Goal: Task Accomplishment & Management: Manage account settings

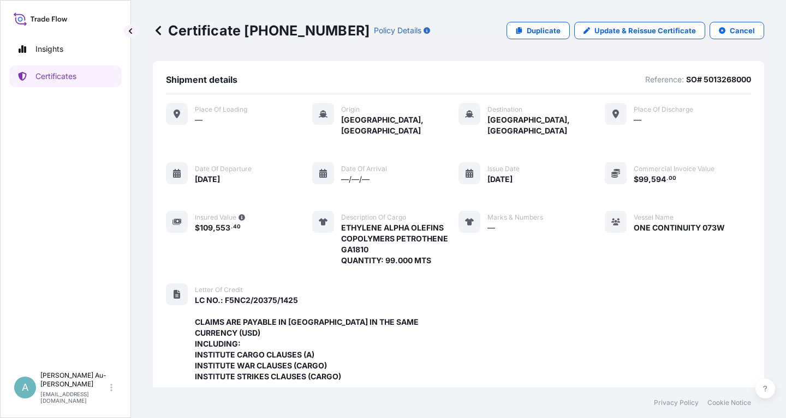
scroll to position [333, 0]
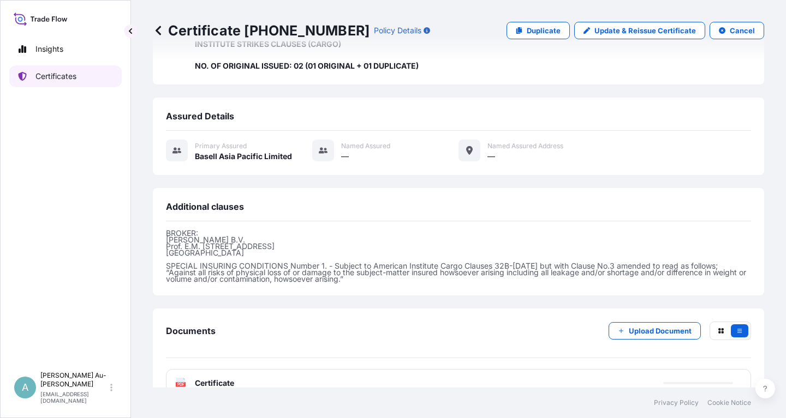
click at [63, 82] on link "Certificates" at bounding box center [65, 76] width 112 height 22
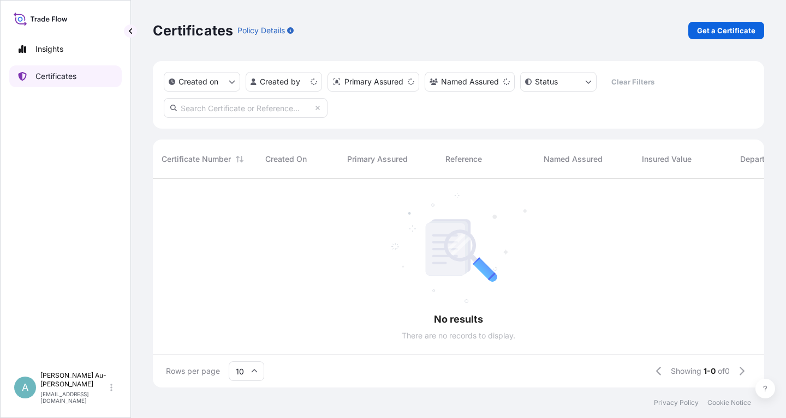
scroll to position [215, 611]
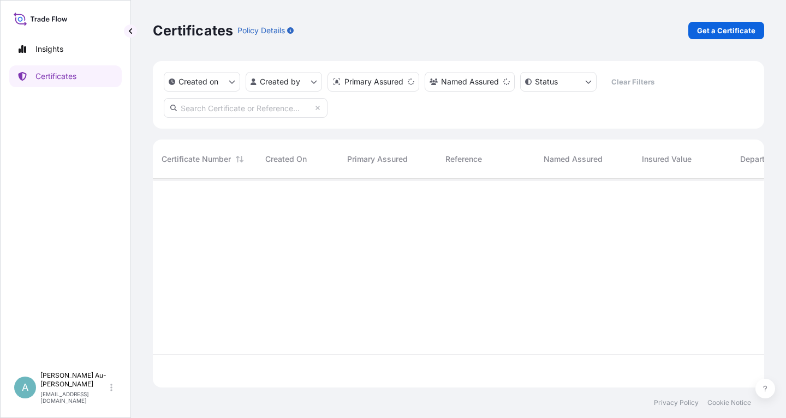
click at [235, 112] on input "text" at bounding box center [246, 108] width 164 height 20
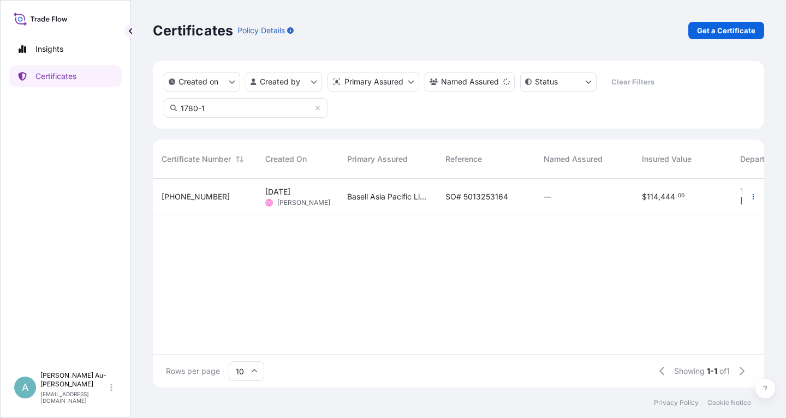
type input "1780-1"
click at [485, 197] on span "SO# 5013253164" at bounding box center [476, 196] width 63 height 11
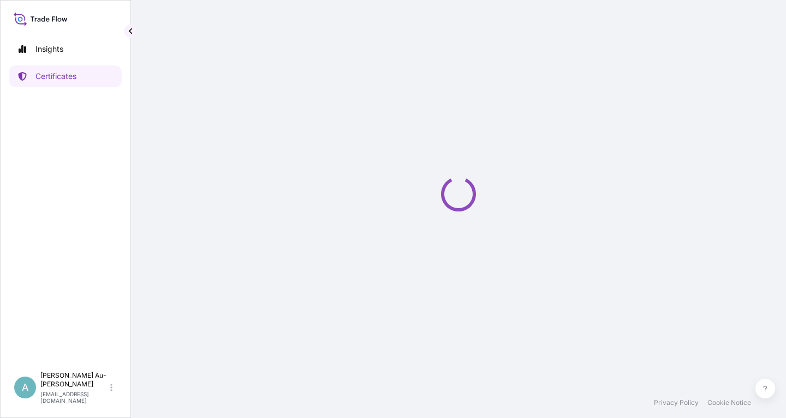
click at [485, 197] on div "Loading" at bounding box center [458, 194] width 611 height 388
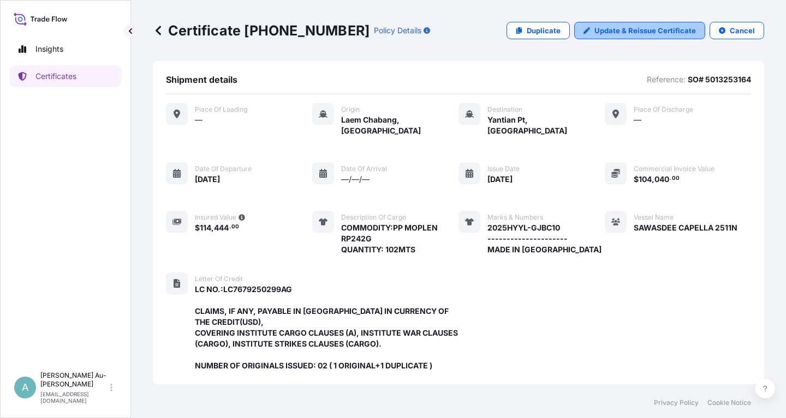
click at [639, 31] on p "Update & Reissue Certificate" at bounding box center [644, 30] width 101 height 11
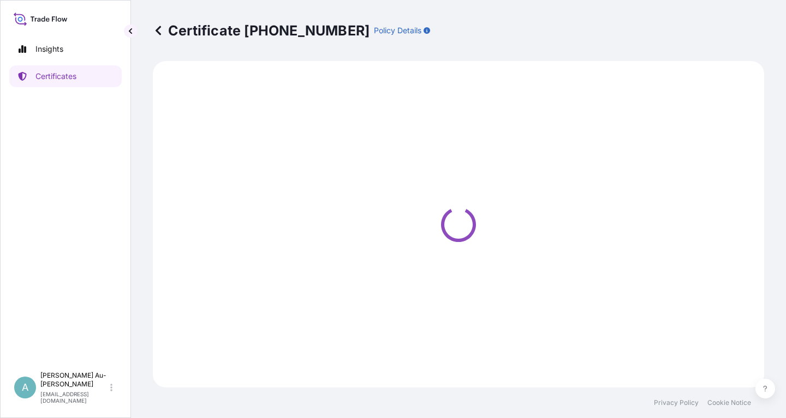
select select "Sea"
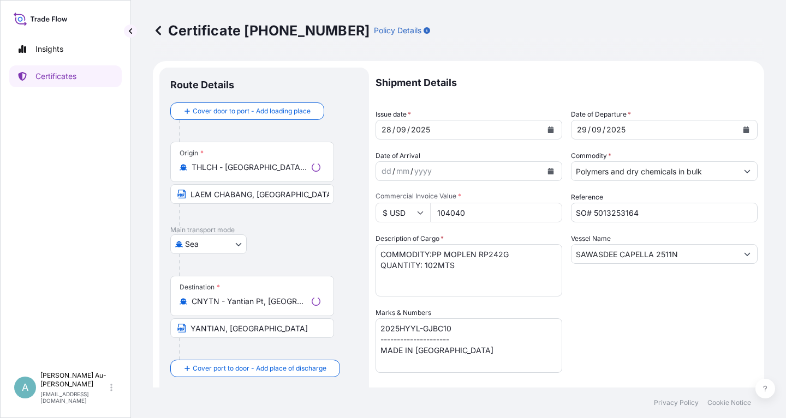
select select "32034"
click at [546, 130] on button "Calendar" at bounding box center [550, 129] width 17 height 17
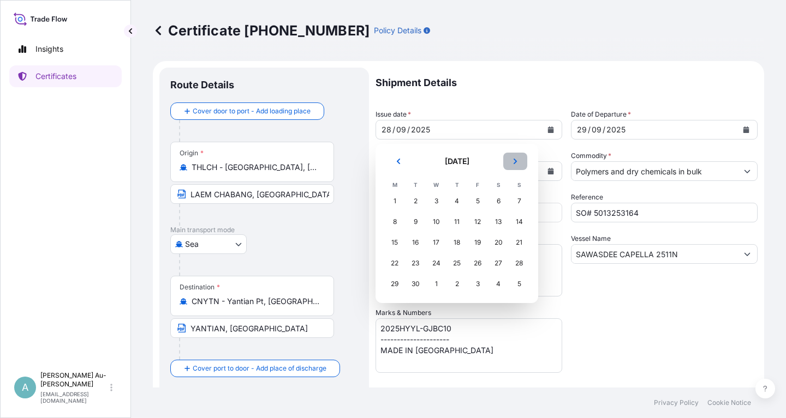
click at [513, 158] on icon "Next" at bounding box center [515, 161] width 7 height 7
click at [436, 202] on div "1" at bounding box center [436, 201] width 20 height 20
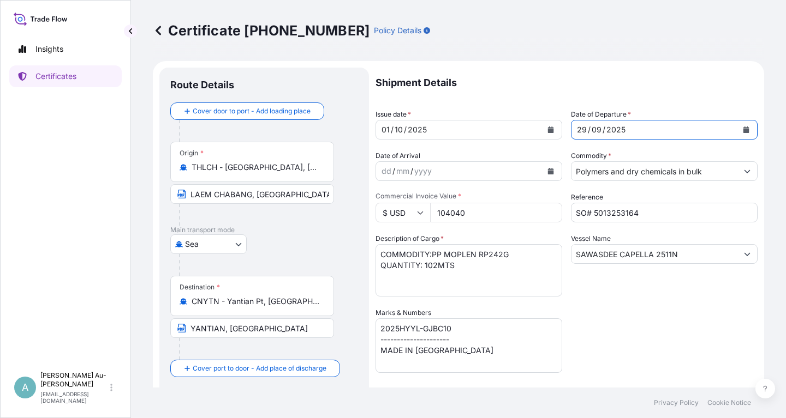
click at [747, 129] on icon "Calendar" at bounding box center [746, 130] width 7 height 7
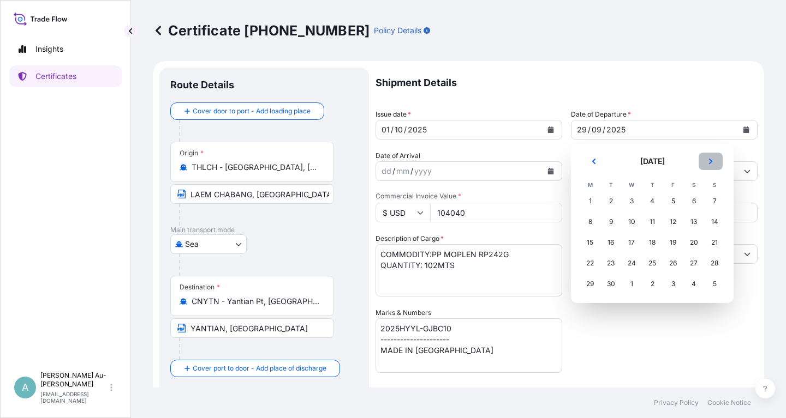
click at [713, 161] on icon "Next" at bounding box center [710, 161] width 7 height 7
click at [648, 201] on div "2" at bounding box center [652, 201] width 20 height 20
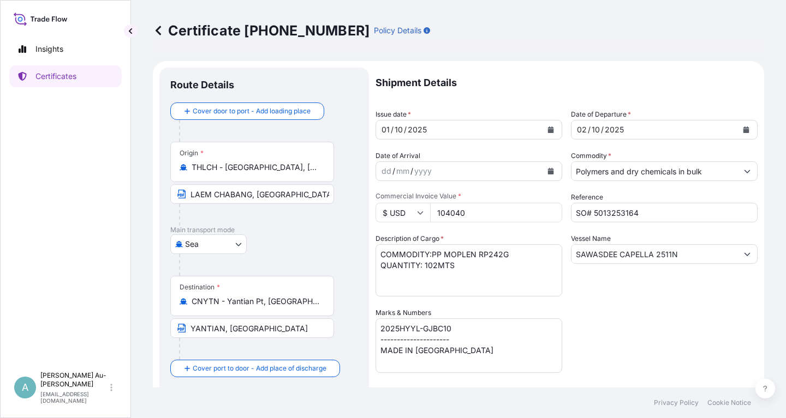
drag, startPoint x: 639, startPoint y: 316, endPoint x: 639, endPoint y: 307, distance: 8.7
click at [639, 307] on div "Shipment Details Issue date * [DATE] Date of Departure * [DATE] Date of Arrival…" at bounding box center [566, 348] width 382 height 561
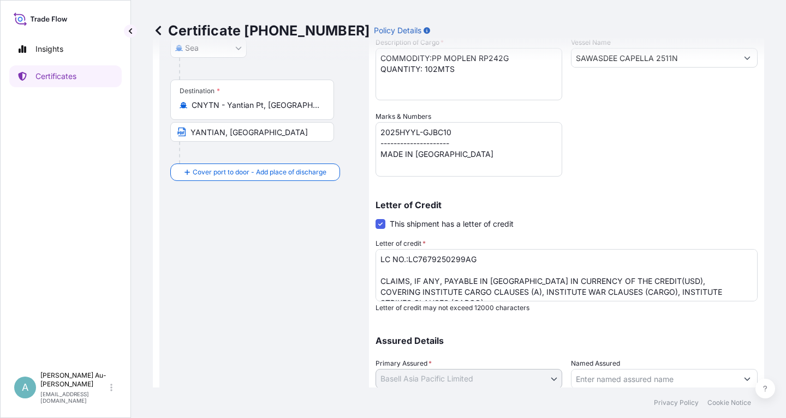
scroll to position [272, 0]
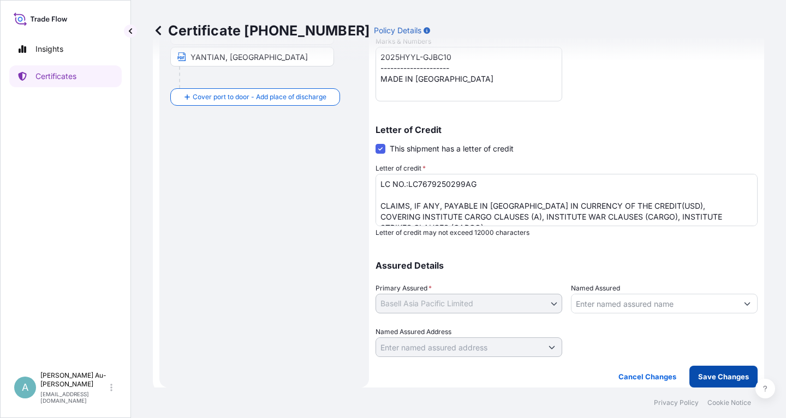
click at [712, 375] on p "Save Changes" at bounding box center [723, 377] width 51 height 11
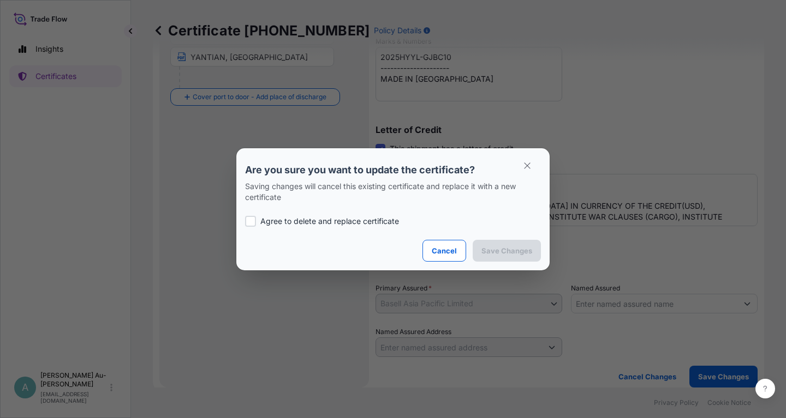
click at [255, 220] on div at bounding box center [250, 221] width 11 height 11
checkbox input "true"
click at [517, 247] on p "Save Changes" at bounding box center [506, 251] width 51 height 11
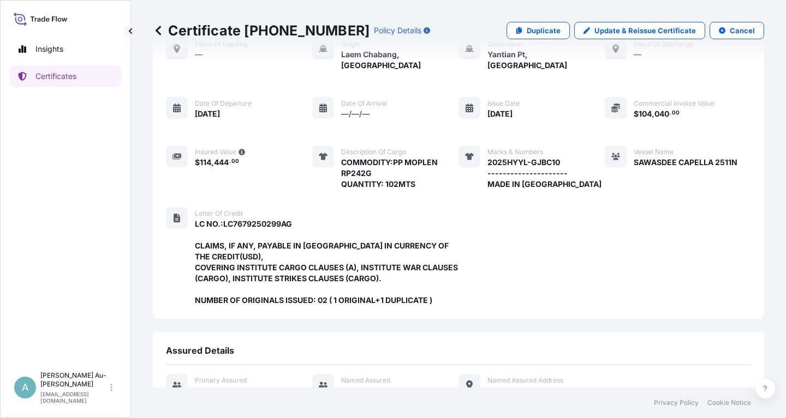
scroll to position [311, 0]
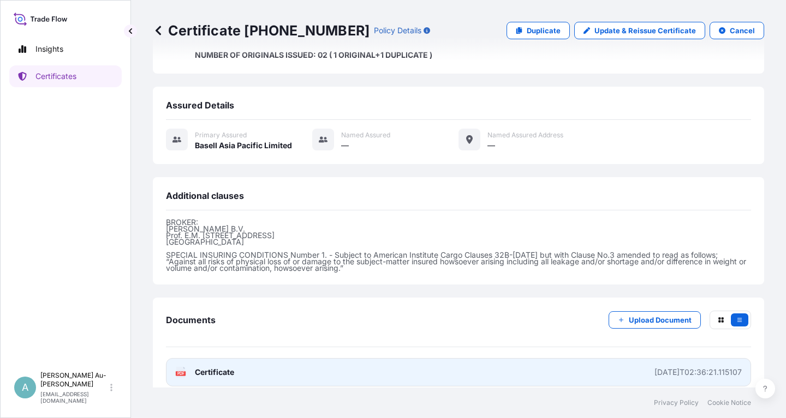
click at [219, 367] on span "Certificate" at bounding box center [214, 372] width 39 height 11
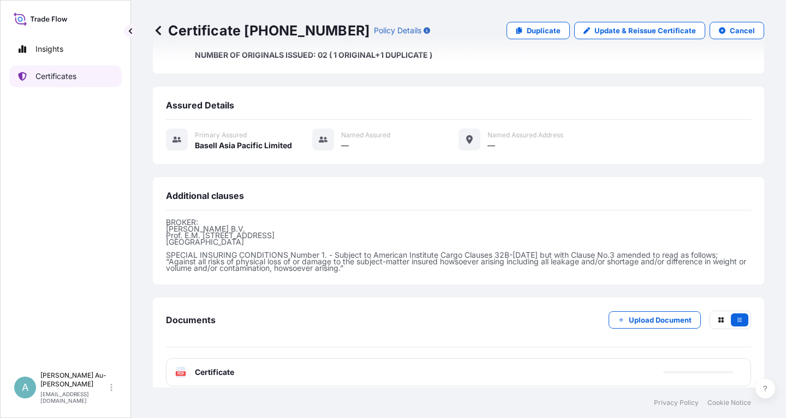
click at [59, 77] on p "Certificates" at bounding box center [55, 76] width 41 height 11
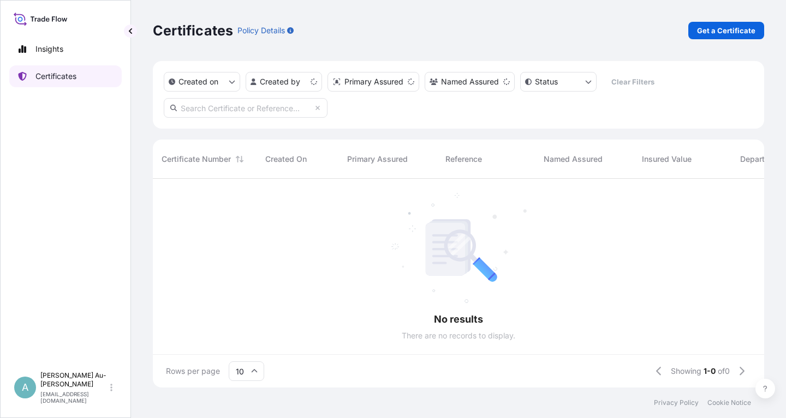
scroll to position [215, 611]
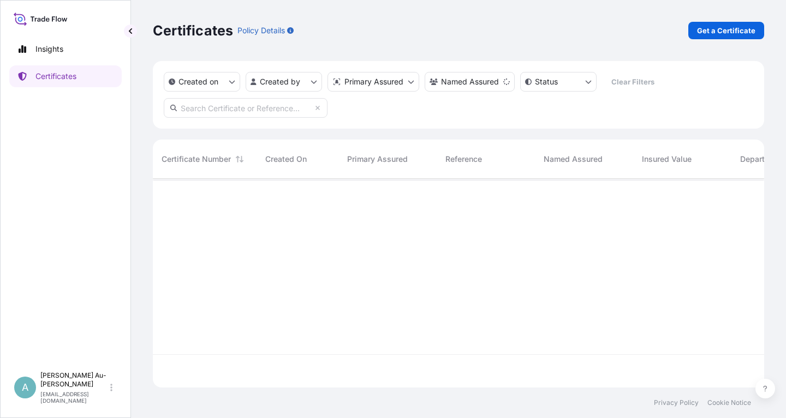
click at [235, 110] on input "text" at bounding box center [246, 108] width 164 height 20
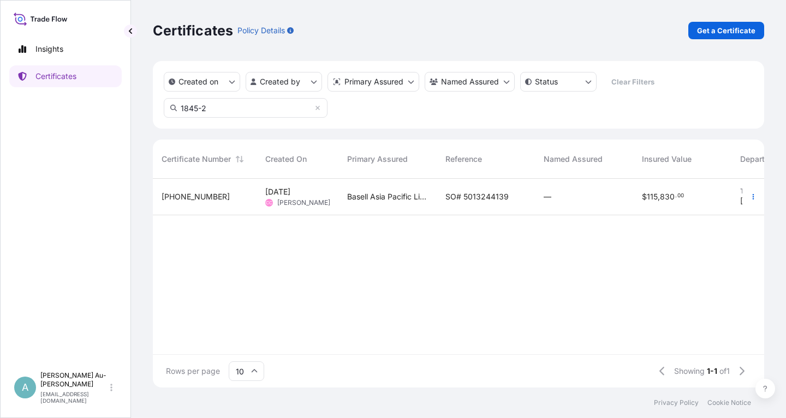
type input "1845-2"
click at [478, 198] on span "SO# 5013244139" at bounding box center [476, 196] width 63 height 11
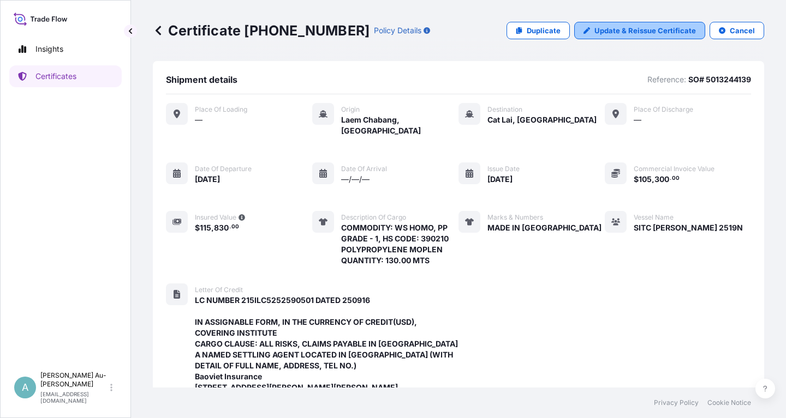
click at [630, 34] on p "Update & Reissue Certificate" at bounding box center [644, 30] width 101 height 11
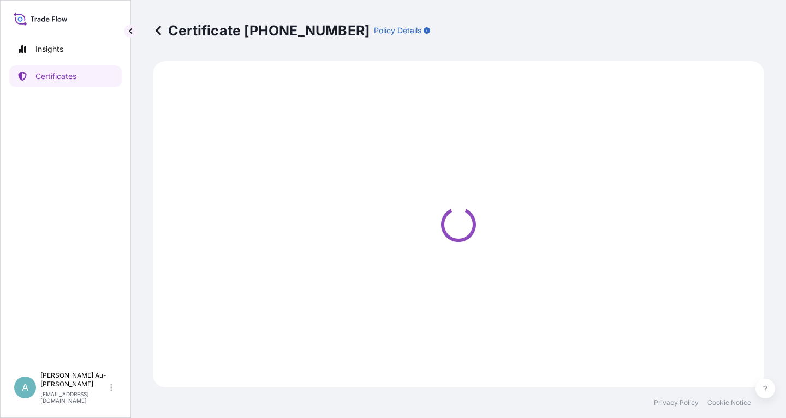
select select "Sea"
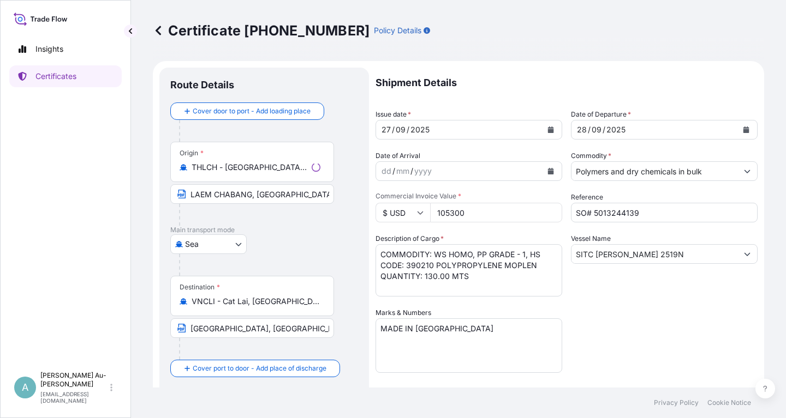
select select "32034"
click at [550, 132] on icon "Calendar" at bounding box center [551, 130] width 6 height 7
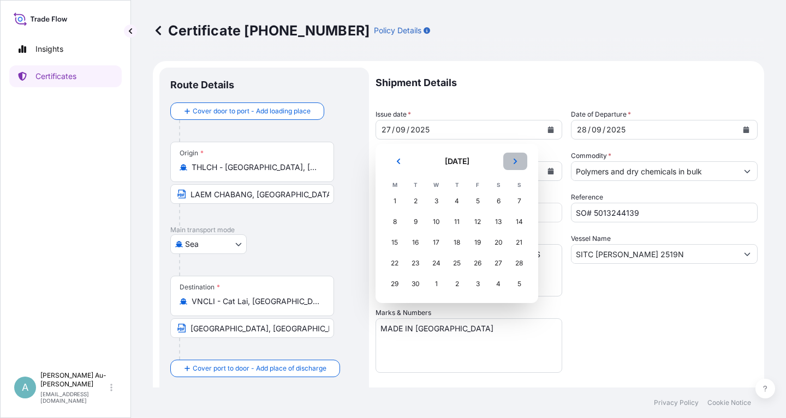
click at [512, 159] on icon "Next" at bounding box center [515, 161] width 7 height 7
click at [436, 202] on div "1" at bounding box center [436, 201] width 20 height 20
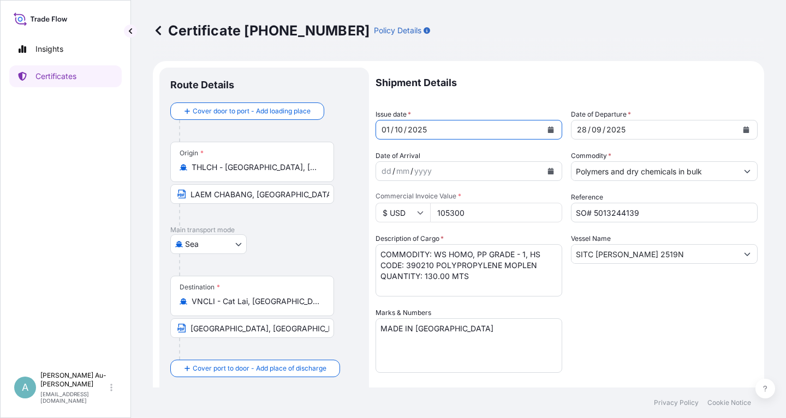
click at [743, 129] on icon "Calendar" at bounding box center [746, 130] width 7 height 7
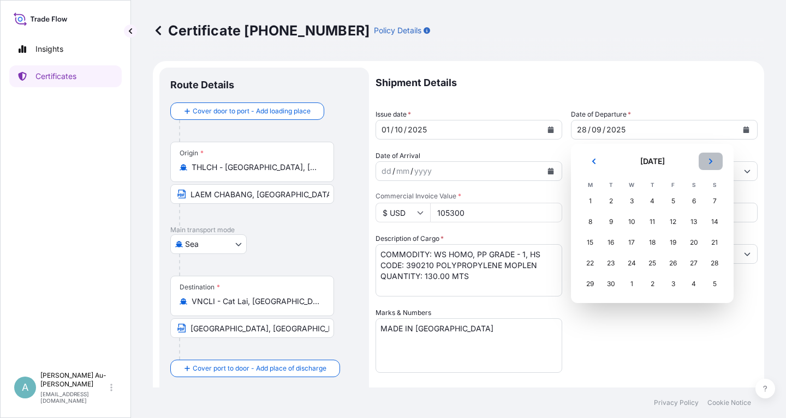
click at [715, 164] on button "Next" at bounding box center [710, 161] width 24 height 17
click at [649, 202] on div "2" at bounding box center [652, 201] width 20 height 20
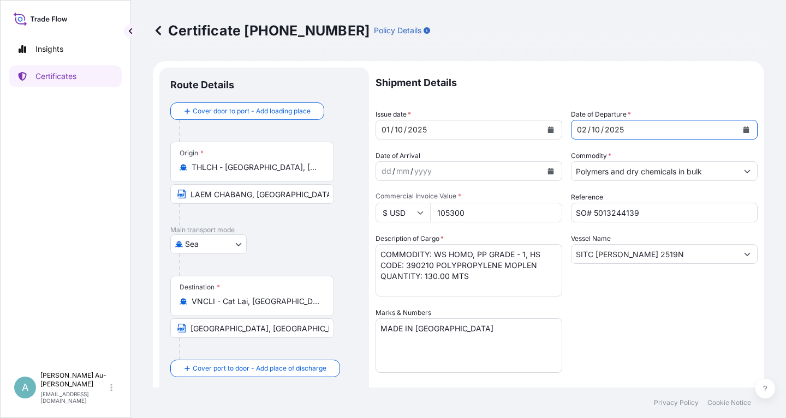
click at [664, 315] on div "Shipment Details Issue date * [DATE] Date of Departure * [DATE] Date of Arrival…" at bounding box center [566, 348] width 382 height 561
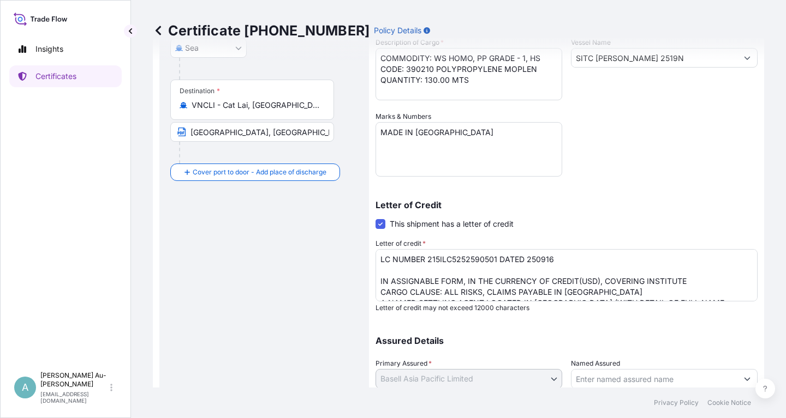
scroll to position [272, 0]
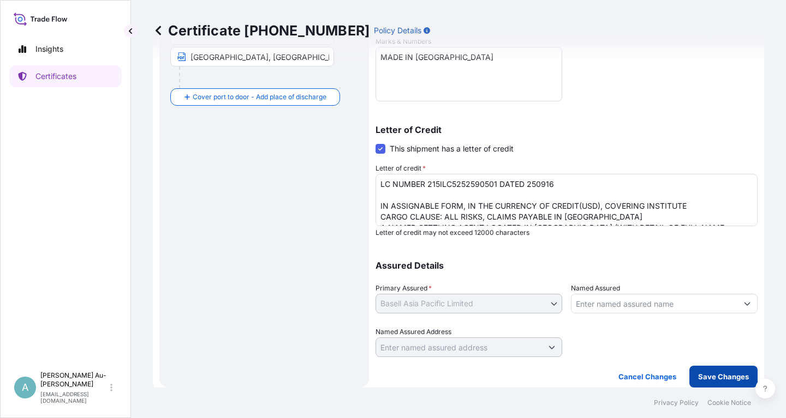
click at [714, 382] on button "Save Changes" at bounding box center [723, 377] width 68 height 22
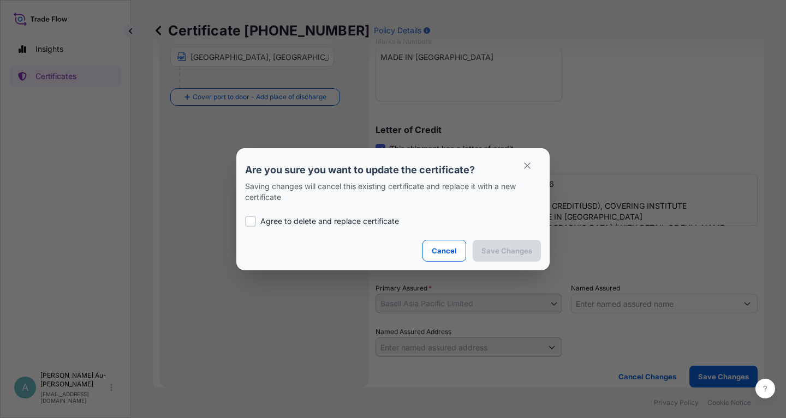
click at [264, 223] on p "Agree to delete and replace certificate" at bounding box center [329, 221] width 139 height 11
checkbox input "true"
click at [526, 256] on button "Save Changes" at bounding box center [506, 251] width 68 height 22
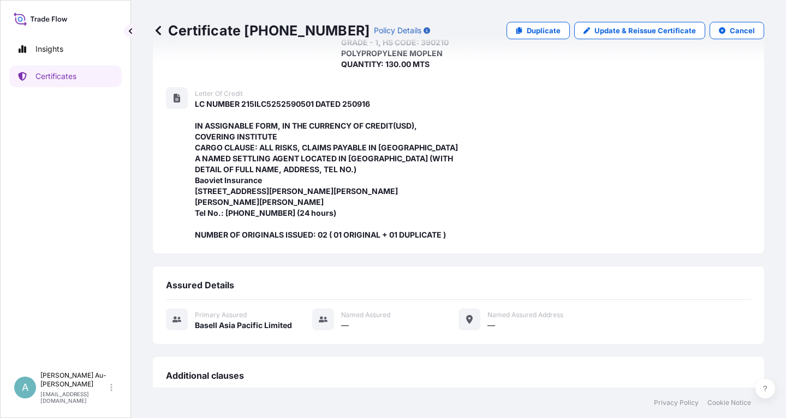
scroll to position [376, 0]
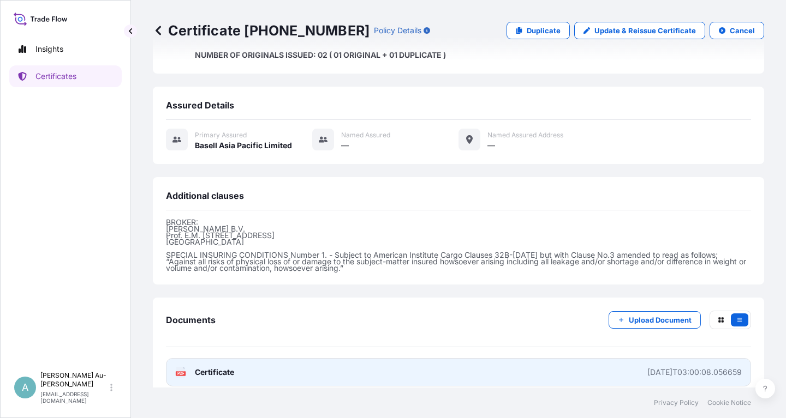
click at [289, 364] on link "PDF Certificate [DATE]T03:00:08.056659" at bounding box center [458, 372] width 585 height 28
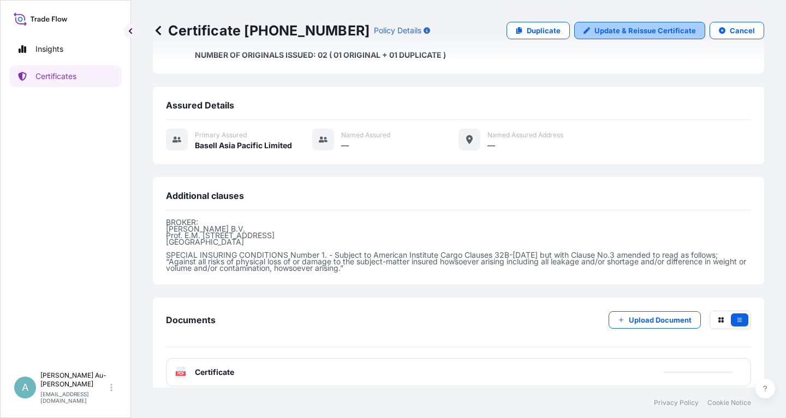
click at [642, 31] on p "Update & Reissue Certificate" at bounding box center [644, 30] width 101 height 11
select select "Sea"
select select "32034"
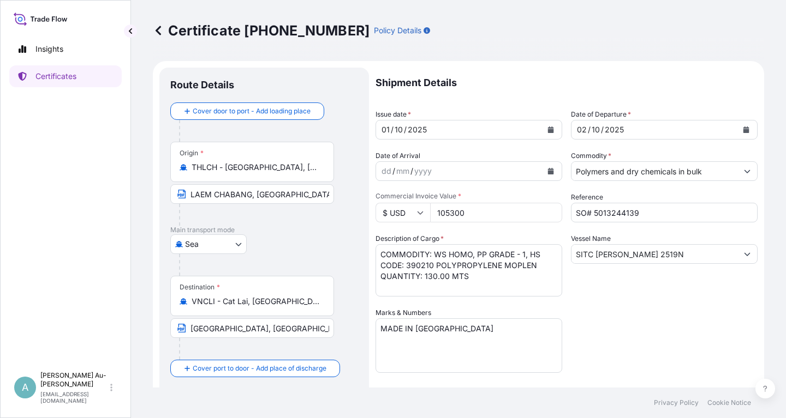
click at [555, 130] on button "Calendar" at bounding box center [550, 129] width 17 height 17
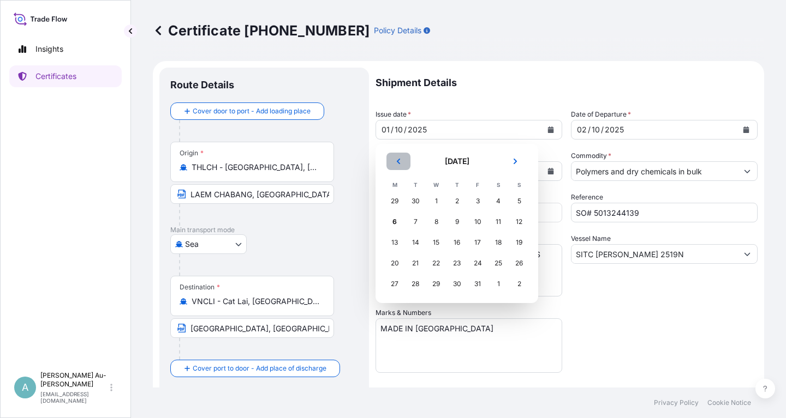
click at [403, 162] on button "Previous" at bounding box center [398, 161] width 24 height 17
click at [412, 284] on div "30" at bounding box center [415, 284] width 20 height 20
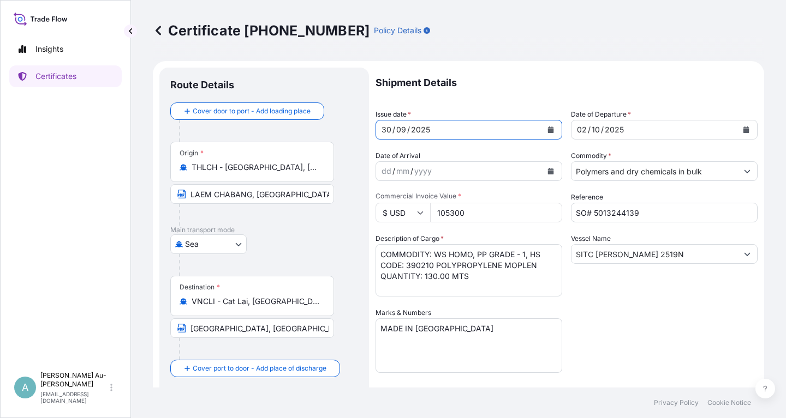
click at [745, 131] on icon "Calendar" at bounding box center [746, 130] width 6 height 7
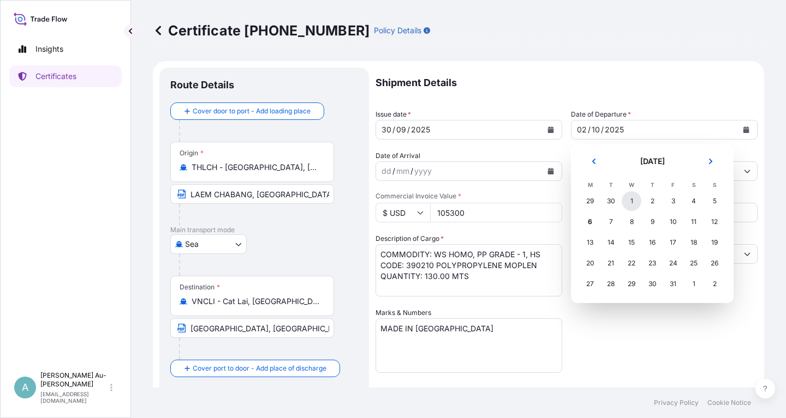
click at [630, 204] on div "1" at bounding box center [631, 201] width 20 height 20
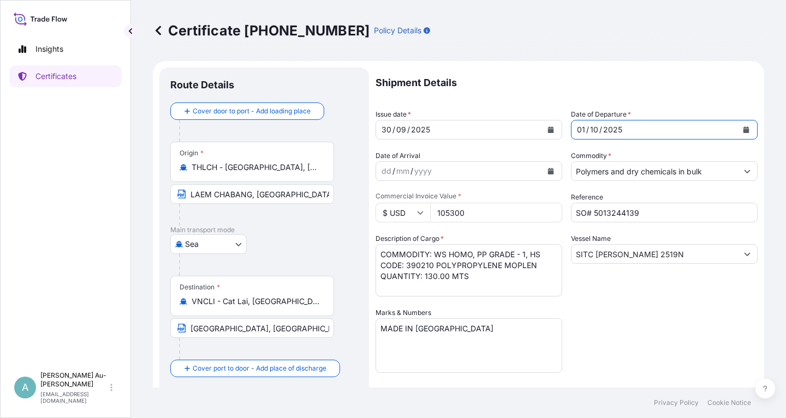
drag, startPoint x: 631, startPoint y: 298, endPoint x: 649, endPoint y: 284, distance: 22.9
click at [633, 297] on div "Shipment Details Issue date * [DATE] Date of Departure * [DATE] Date of Arrival…" at bounding box center [566, 348] width 382 height 561
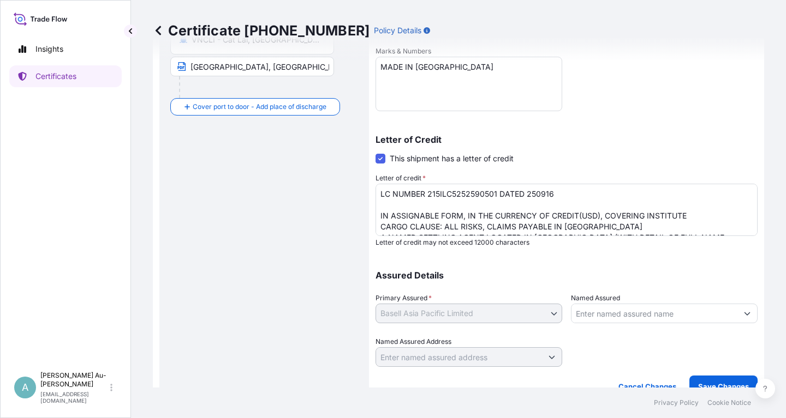
scroll to position [272, 0]
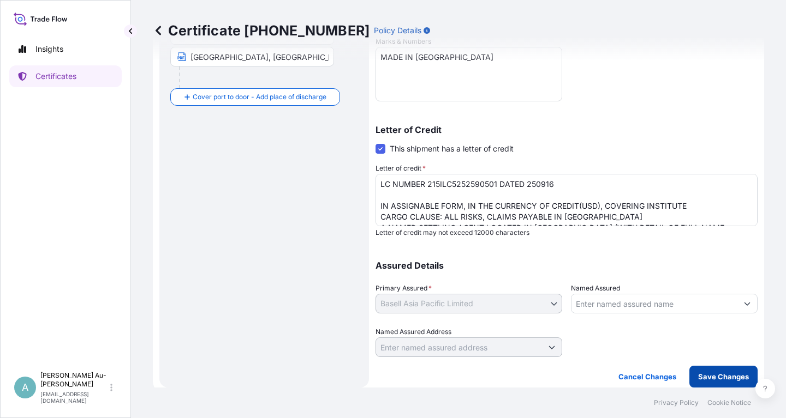
click at [707, 372] on p "Save Changes" at bounding box center [723, 377] width 51 height 11
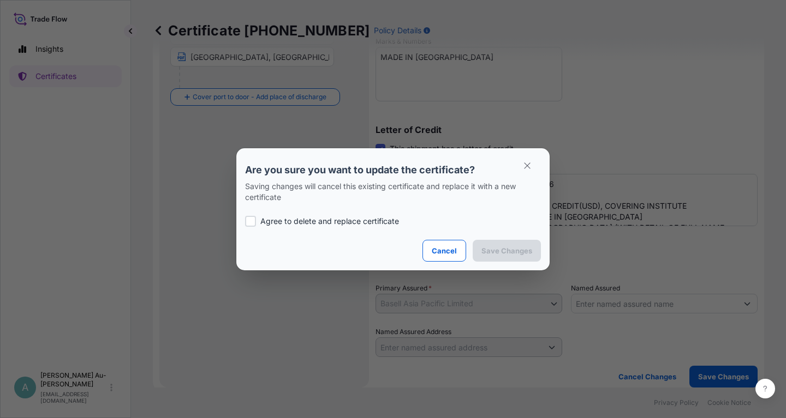
click at [326, 224] on p "Agree to delete and replace certificate" at bounding box center [329, 221] width 139 height 11
checkbox input "true"
click at [502, 254] on p "Save Changes" at bounding box center [506, 251] width 51 height 11
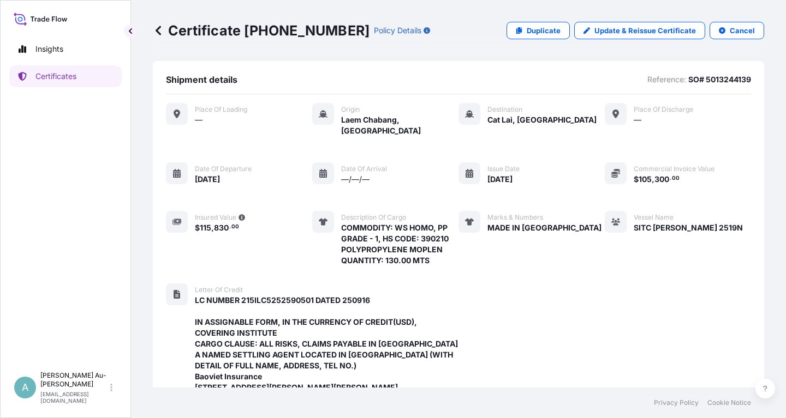
scroll to position [376, 0]
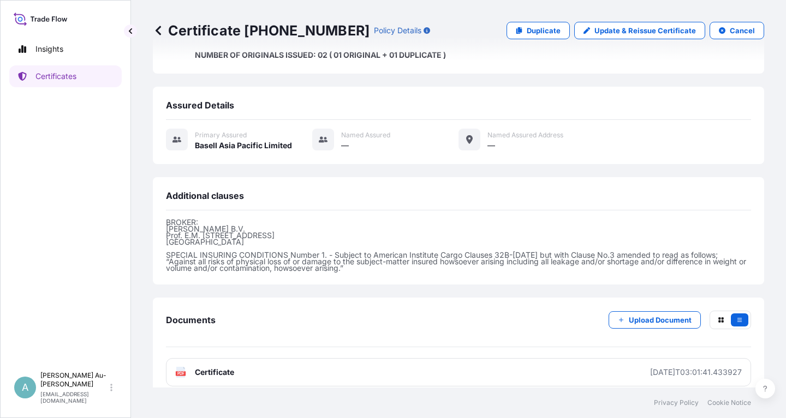
click at [311, 360] on link "PDF Certificate [DATE]T03:01:41.433927" at bounding box center [458, 372] width 585 height 28
click at [626, 30] on p "Update & Reissue Certificate" at bounding box center [644, 30] width 101 height 11
select select "Sea"
select select "32034"
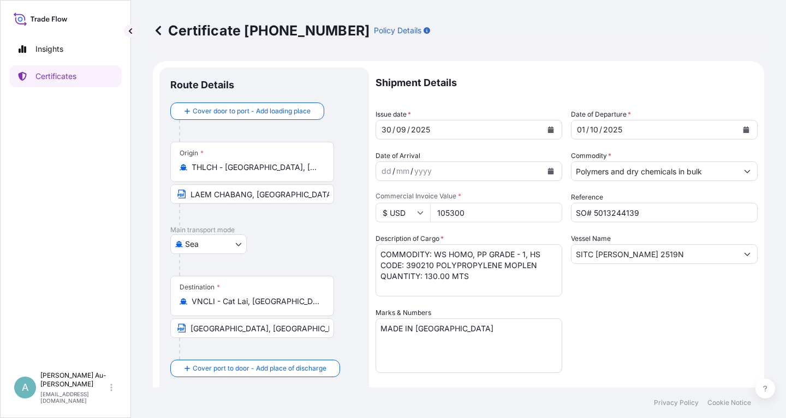
click at [549, 130] on icon "Calendar" at bounding box center [551, 130] width 6 height 7
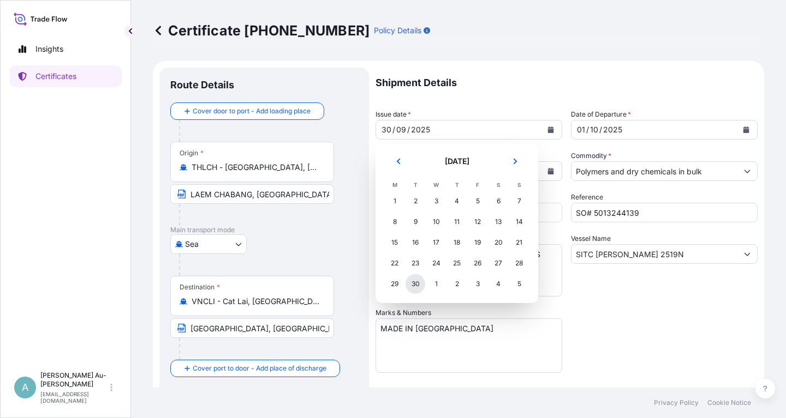
click at [412, 287] on div "30" at bounding box center [415, 284] width 20 height 20
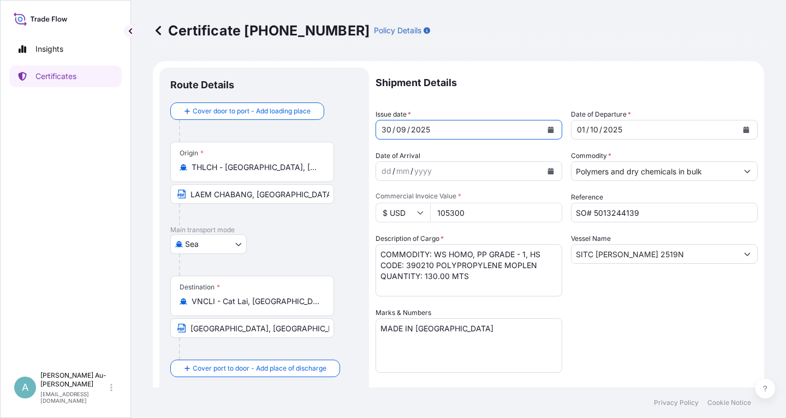
click at [635, 306] on div "Shipment Details Issue date * [DATE] Date of Departure * [DATE] Date of Arrival…" at bounding box center [566, 348] width 382 height 561
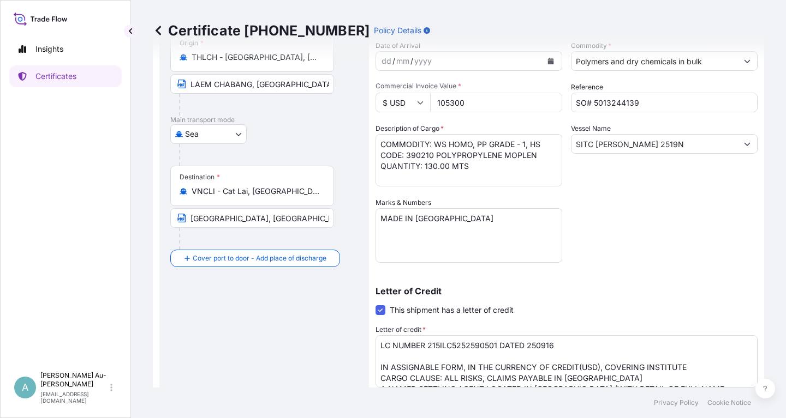
scroll to position [131, 0]
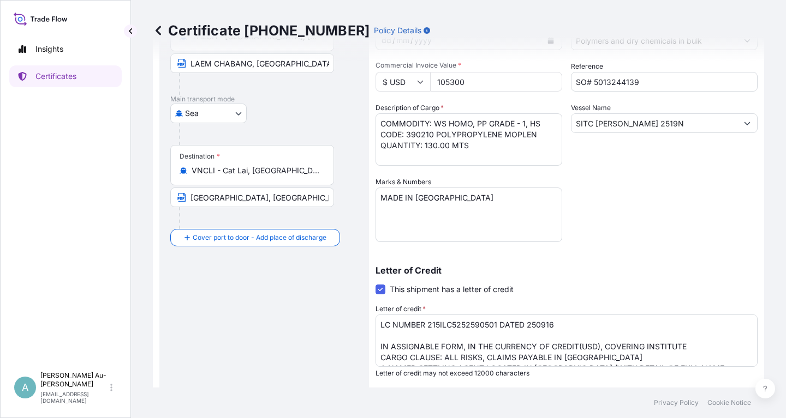
click at [488, 125] on textarea "COMMODITY: WS HOMO, PP GRADE - 1, HS CODE: 390210 POLYPROPYLENE MOPLEN QUANTITY…" at bounding box center [468, 139] width 187 height 52
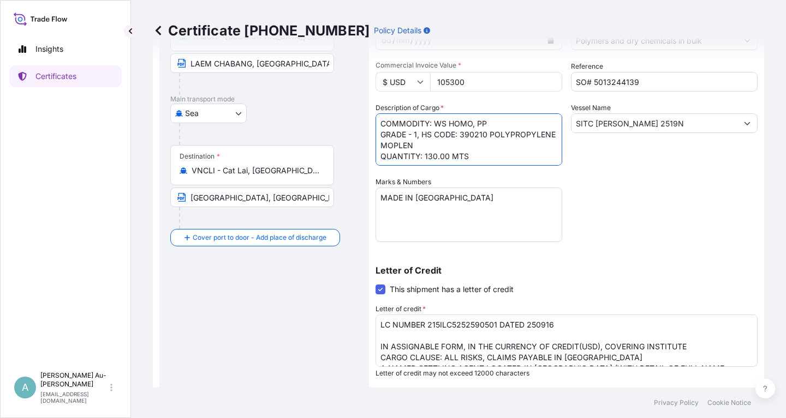
click at [489, 135] on textarea "COMMODITY: WS HOMO, PP GRADE - 1, HS CODE: 390210 POLYPROPYLENE MOPLEN QUANTITY…" at bounding box center [468, 139] width 187 height 52
type textarea "COMMODITY: WS HOMO, PP GRADE - 1, HS CODE: 390210 POLYPROPYLENE MOPLEN QUANTITY…"
drag, startPoint x: 655, startPoint y: 199, endPoint x: 666, endPoint y: 195, distance: 11.0
click at [657, 199] on div "Shipment Details Issue date * [DATE] Date of Departure * [DATE] Date of Arrival…" at bounding box center [566, 217] width 382 height 561
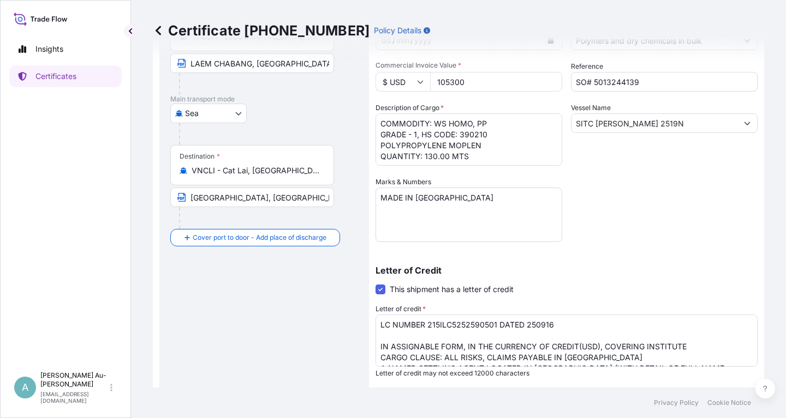
scroll to position [272, 0]
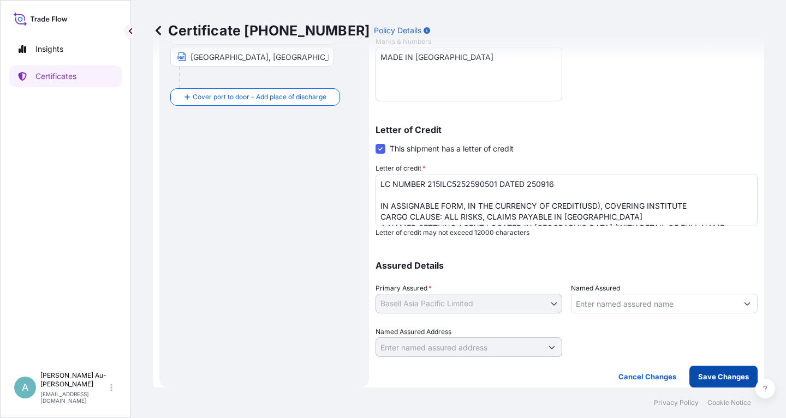
click at [703, 382] on button "Save Changes" at bounding box center [723, 377] width 68 height 22
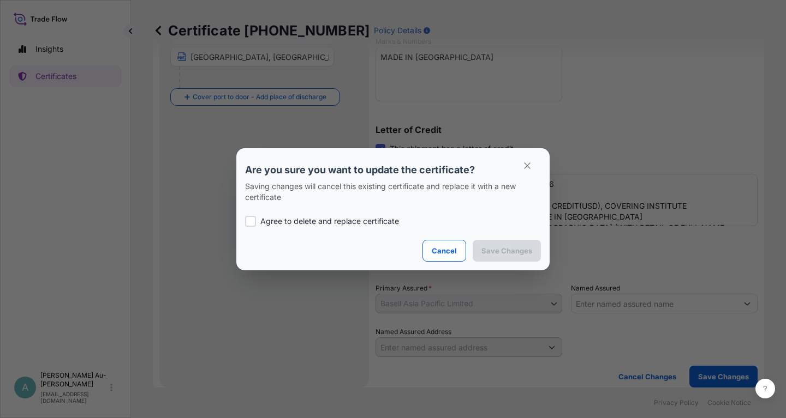
click at [307, 219] on p "Agree to delete and replace certificate" at bounding box center [329, 221] width 139 height 11
checkbox input "true"
click at [514, 250] on p "Save Changes" at bounding box center [506, 251] width 51 height 11
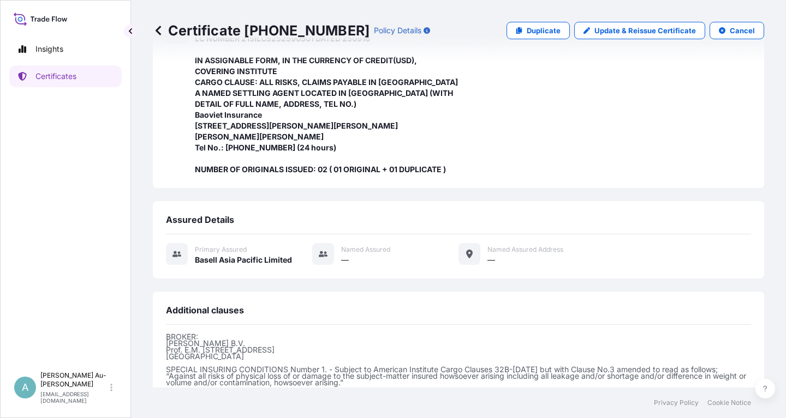
scroll to position [376, 0]
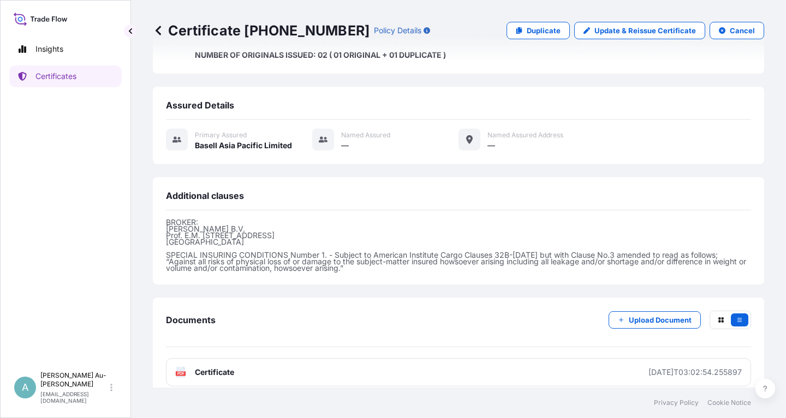
click at [277, 361] on link "PDF Certificate [DATE]T03:02:54.255897" at bounding box center [458, 372] width 585 height 28
